Goal: Task Accomplishment & Management: Use online tool/utility

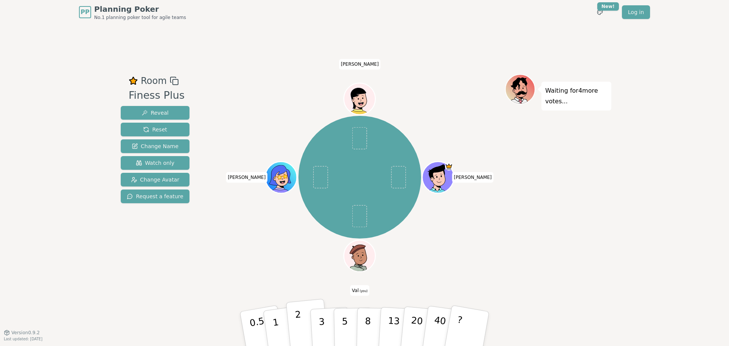
click at [299, 325] on p "2" at bounding box center [300, 329] width 10 height 41
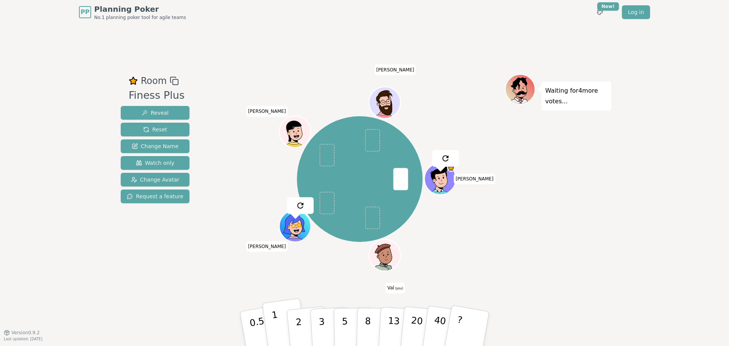
click at [278, 326] on p "1" at bounding box center [276, 329] width 11 height 41
click at [279, 322] on button "1" at bounding box center [284, 329] width 45 height 62
click at [277, 331] on p "1" at bounding box center [276, 329] width 11 height 41
click at [321, 319] on p "3" at bounding box center [322, 329] width 8 height 41
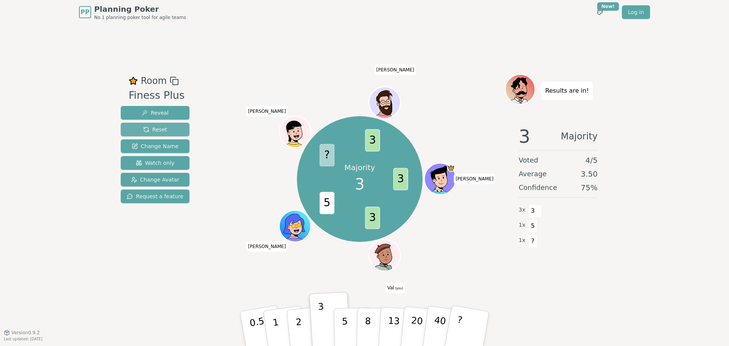
click at [143, 130] on span "Reset" at bounding box center [155, 130] width 24 height 8
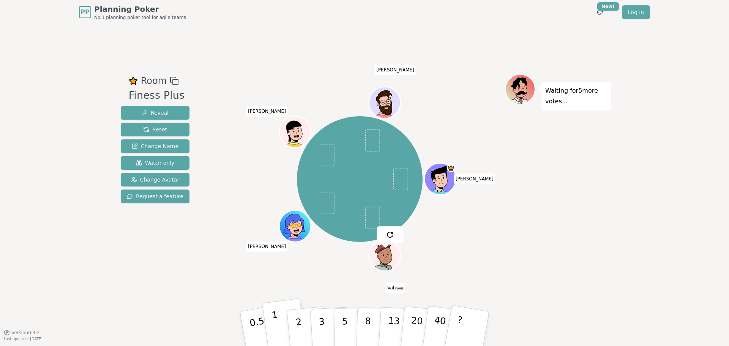
click at [275, 330] on p "1" at bounding box center [276, 329] width 11 height 41
click at [563, 100] on p "Waiting for 4 more votes..." at bounding box center [576, 95] width 62 height 21
click at [530, 84] on icon at bounding box center [519, 83] width 28 height 13
click at [546, 47] on div "Room Finess Plus Reveal Reset Change Name Watch only Change Avatar Request a fe…" at bounding box center [365, 178] width 494 height 308
